Goal: Check status: Verify the current state of an ongoing process or item

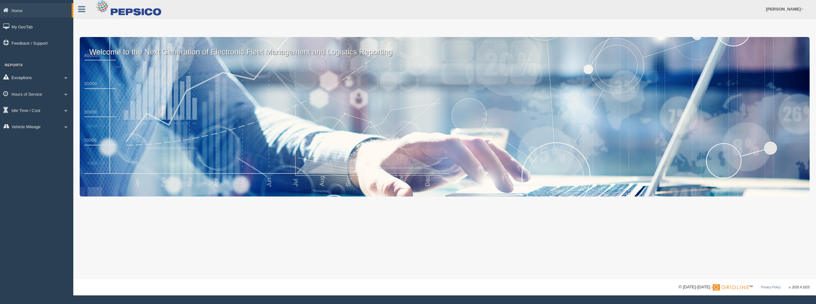
click at [43, 77] on link "Exceptions" at bounding box center [36, 77] width 73 height 14
click at [43, 134] on link "Hours of Service" at bounding box center [36, 139] width 73 height 14
click at [49, 109] on link "HOS Explanation Reports" at bounding box center [41, 108] width 60 height 11
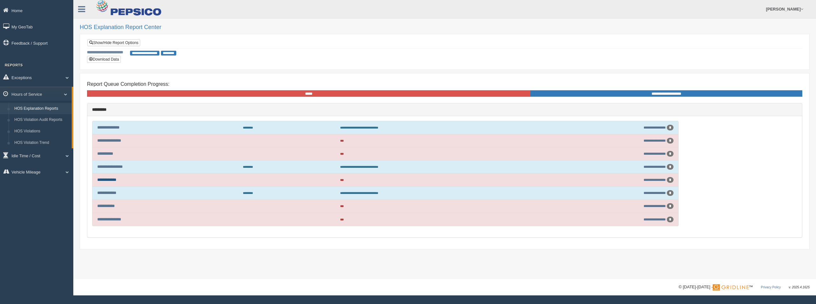
click at [116, 179] on link "**********" at bounding box center [106, 179] width 19 height 4
